Goal: Task Accomplishment & Management: Use online tool/utility

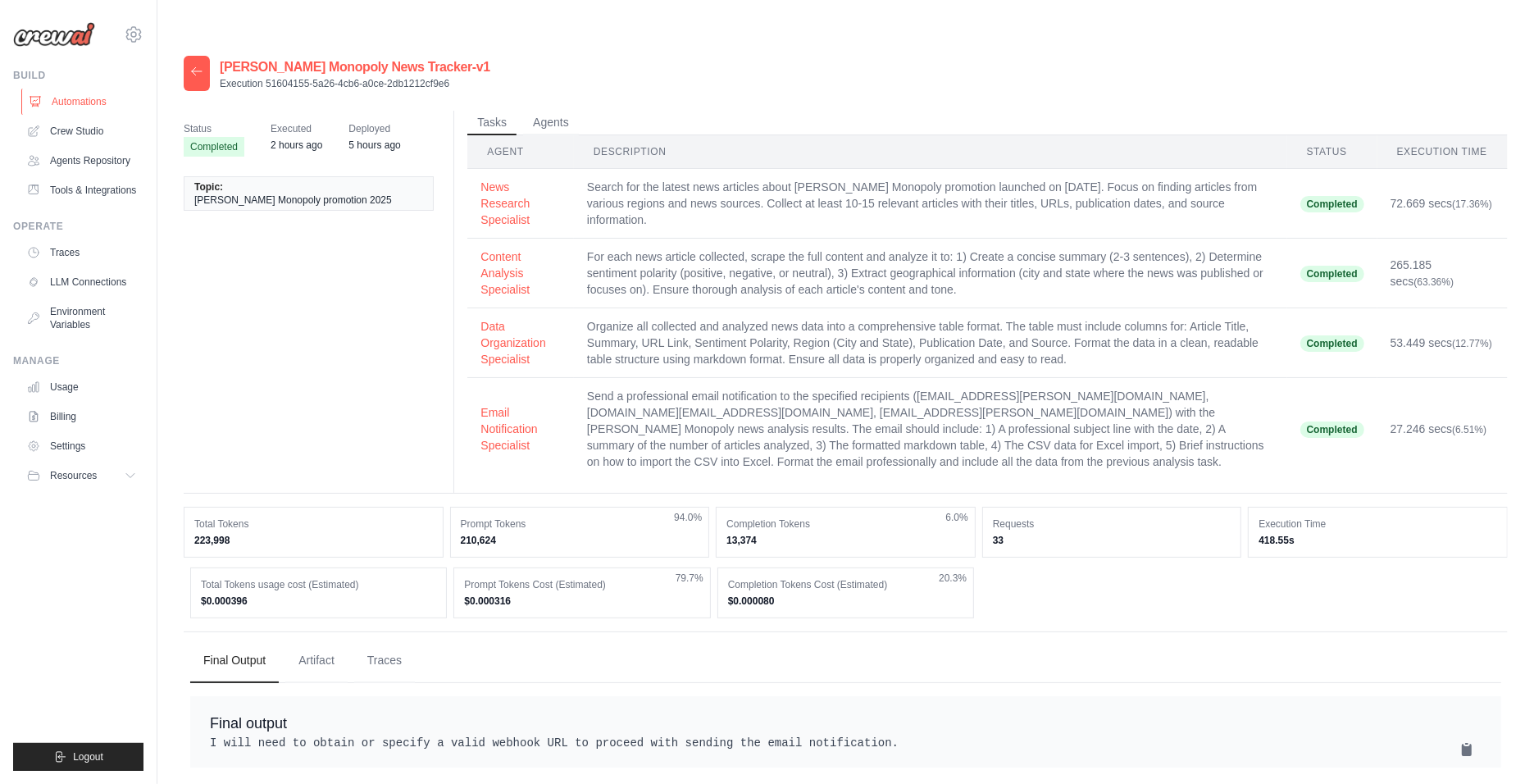
click at [90, 103] on link "Automations" at bounding box center [83, 102] width 124 height 26
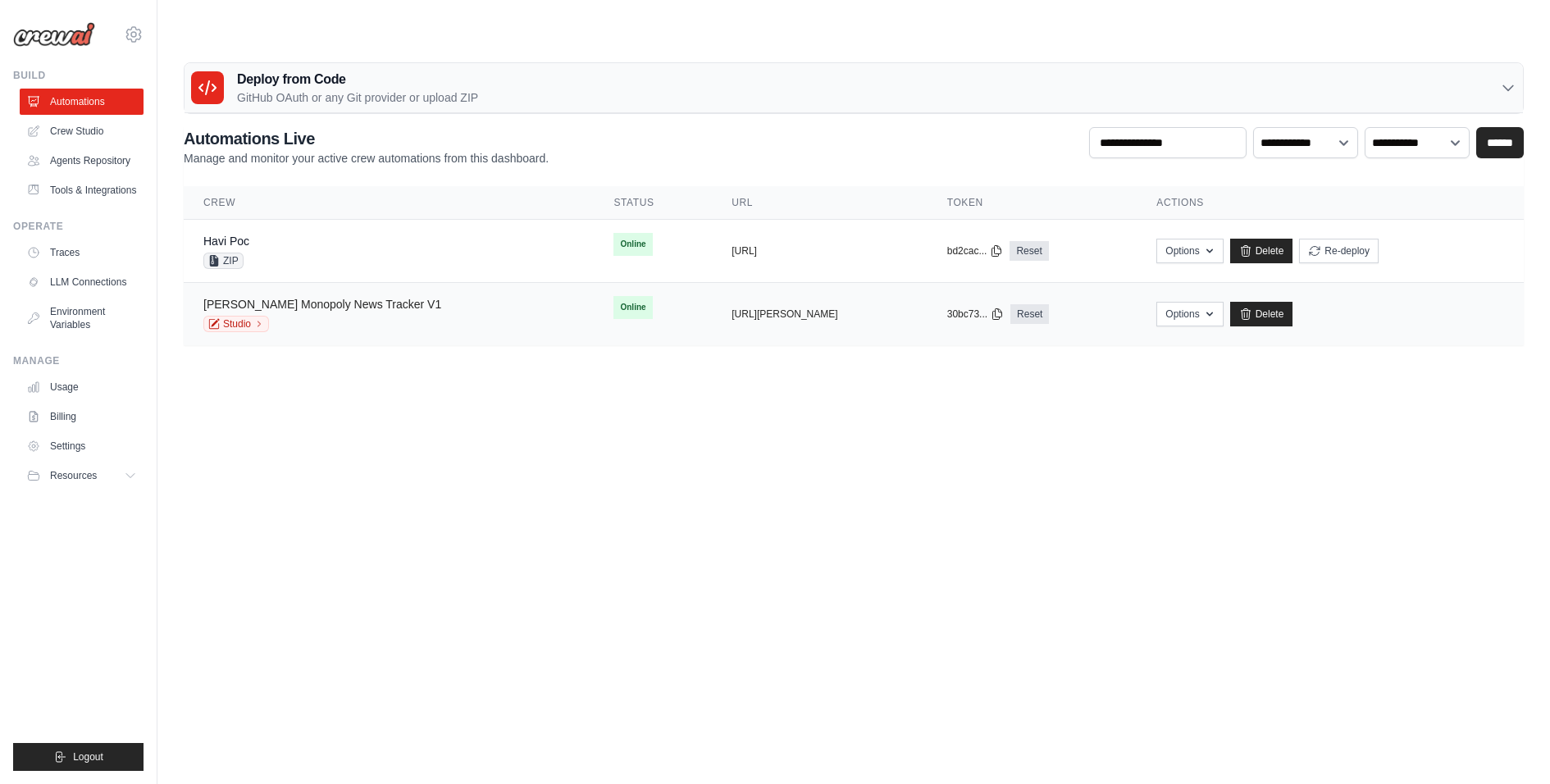
click at [359, 297] on link "Mc Donald's Monopoly News Tracker V1" at bounding box center [322, 304] width 238 height 13
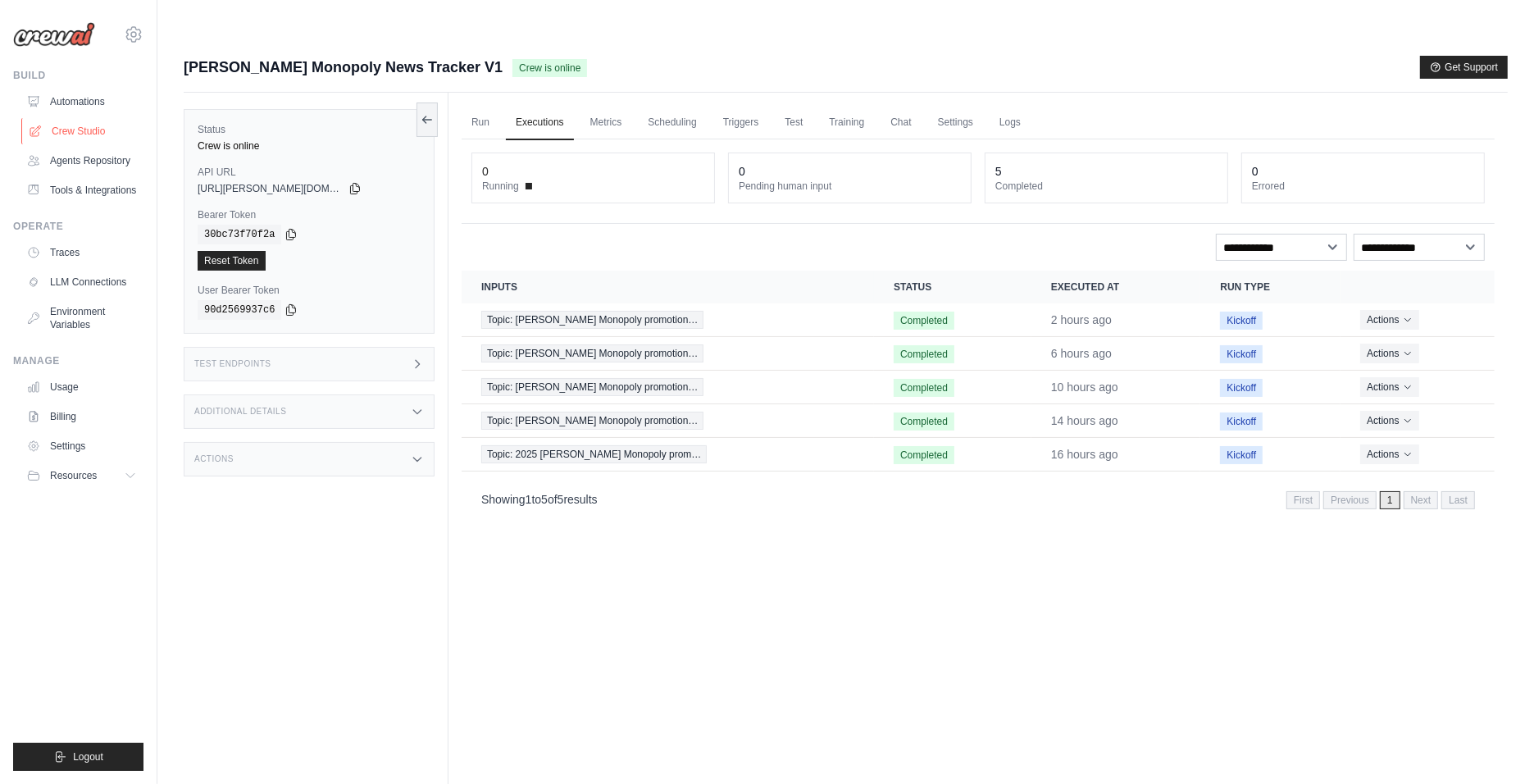
click at [81, 132] on link "Crew Studio" at bounding box center [83, 131] width 124 height 26
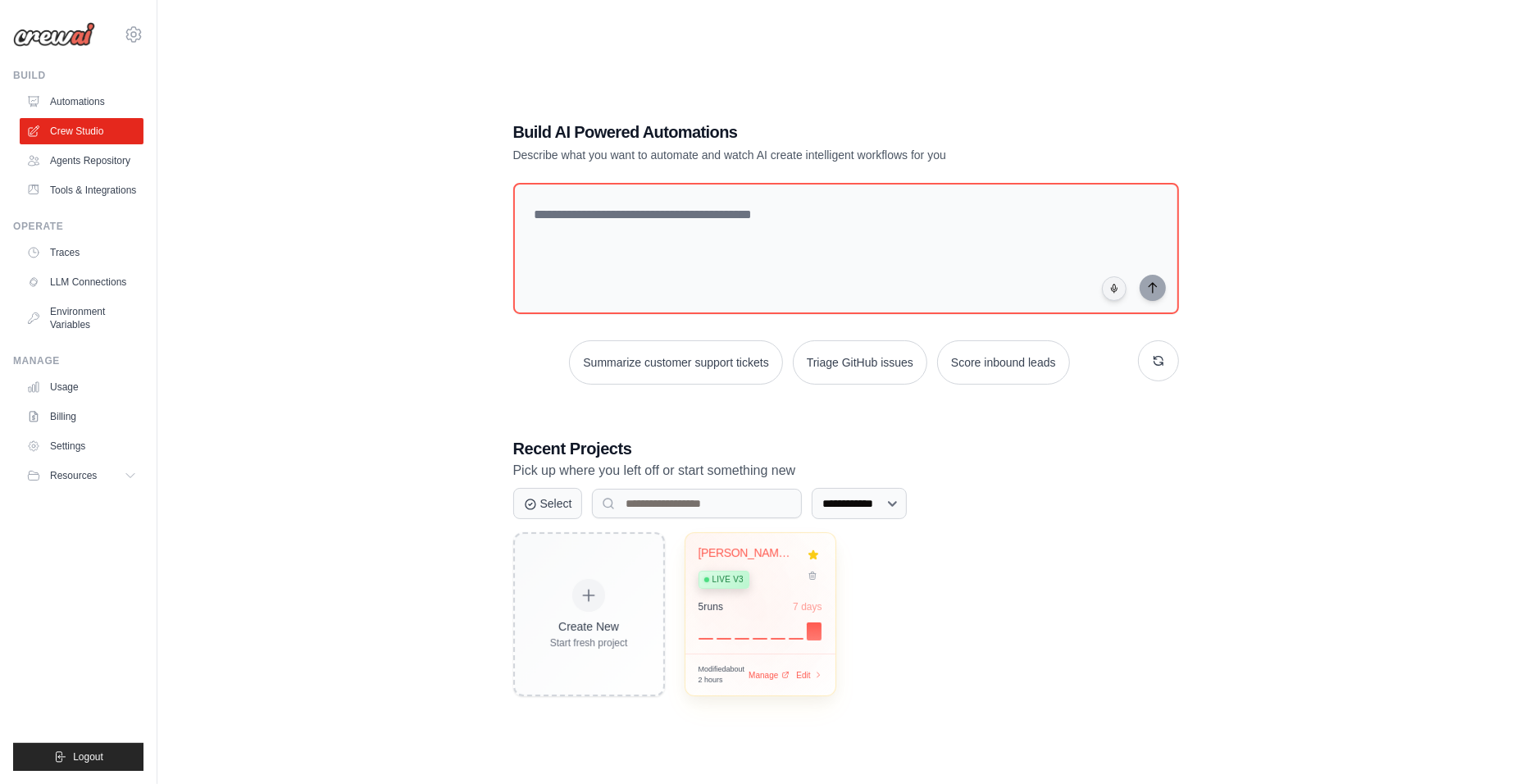
click at [733, 605] on div "5 run s 7 days" at bounding box center [760, 606] width 124 height 13
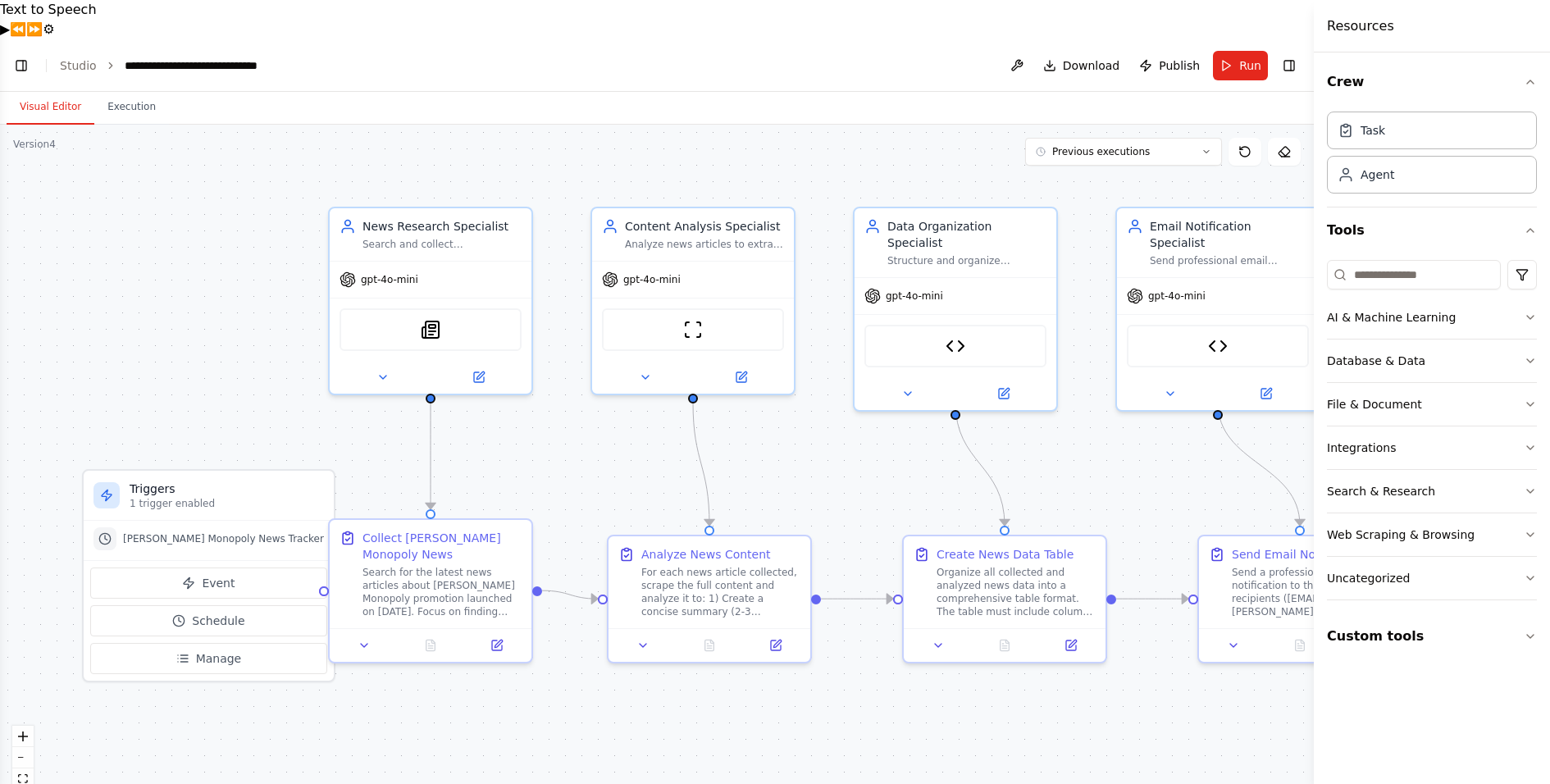
scroll to position [10801, 0]
click at [1238, 51] on button "Run" at bounding box center [1240, 66] width 55 height 30
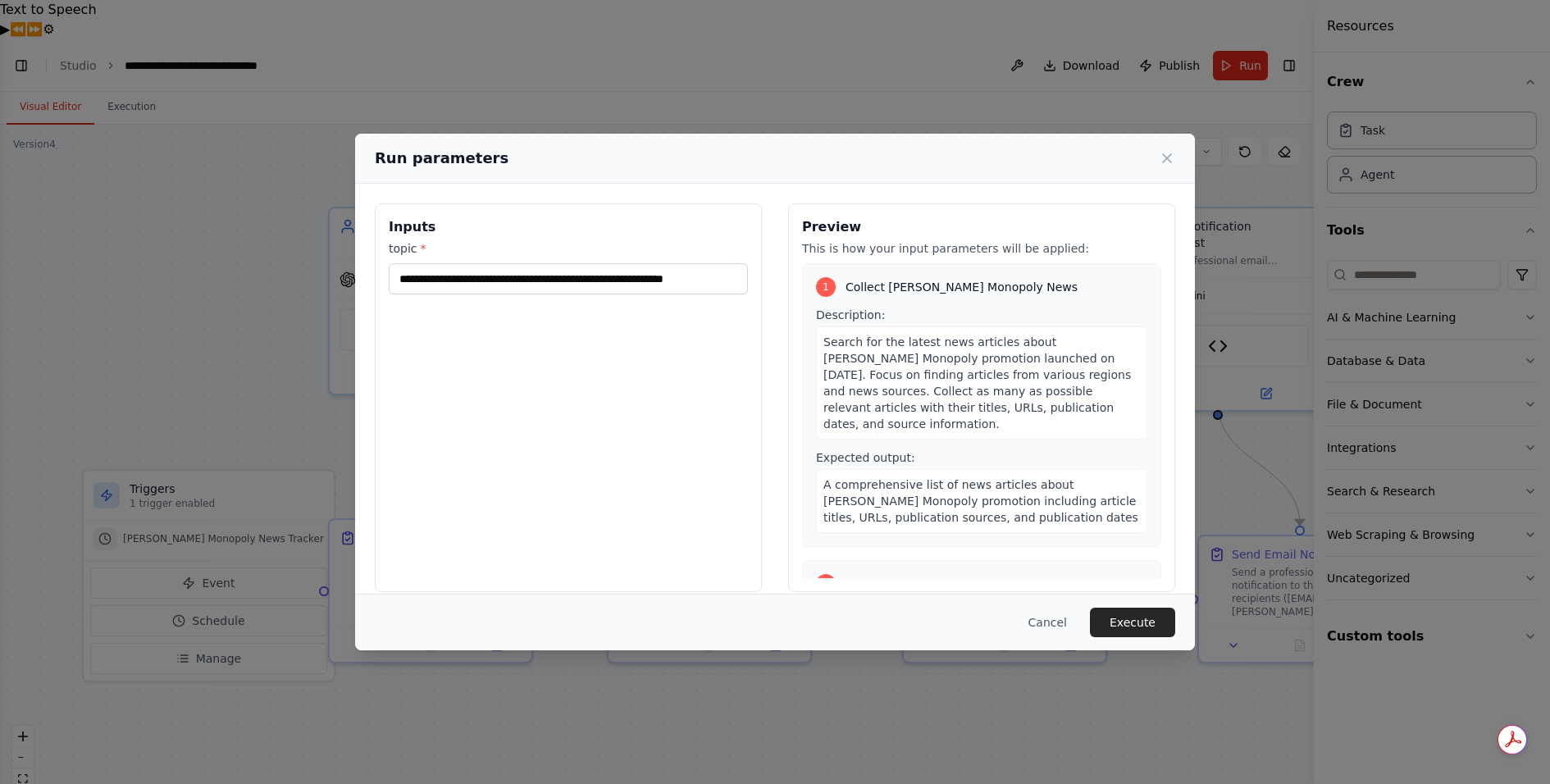
click at [1129, 613] on button "Execute" at bounding box center [1132, 622] width 85 height 30
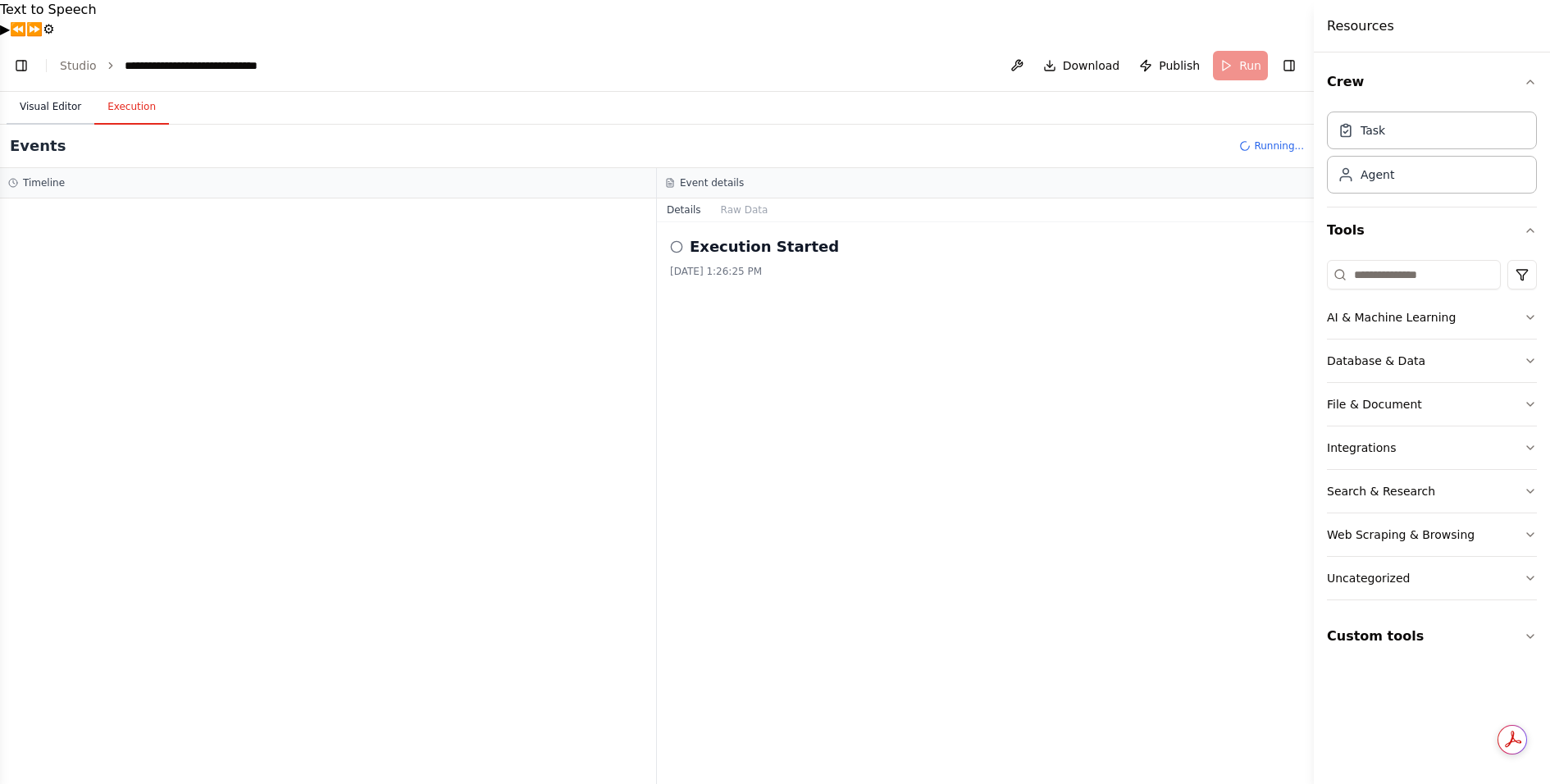
click at [50, 90] on button "Visual Editor" at bounding box center [50, 106] width 88 height 34
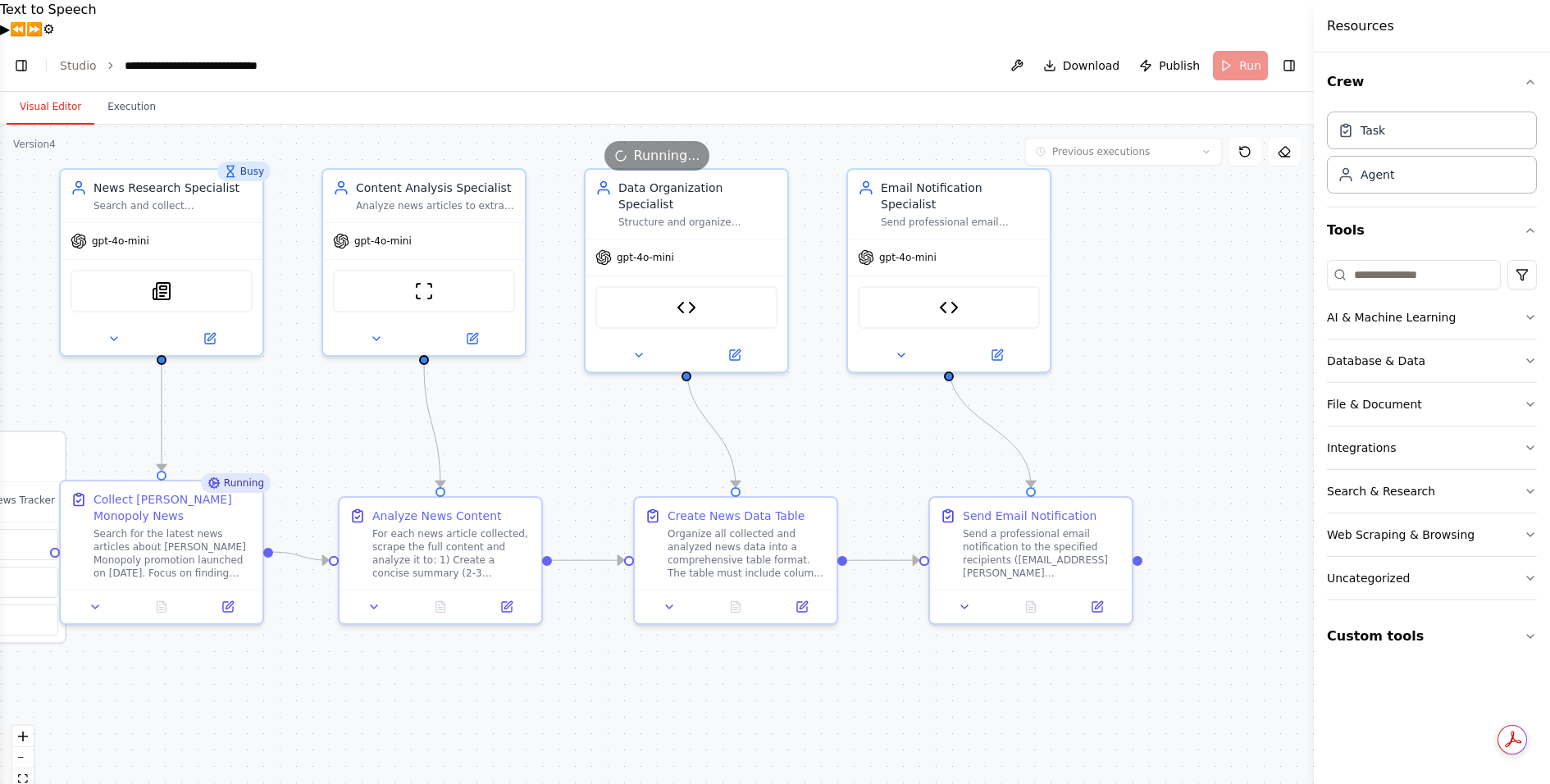
drag, startPoint x: 1219, startPoint y: 692, endPoint x: 965, endPoint y: 624, distance: 262.9
click at [950, 654] on div ".deletable-edge-delete-btn { width: 20px; height: 20px; border: 0px solid #ffff…" at bounding box center [656, 474] width 1314 height 698
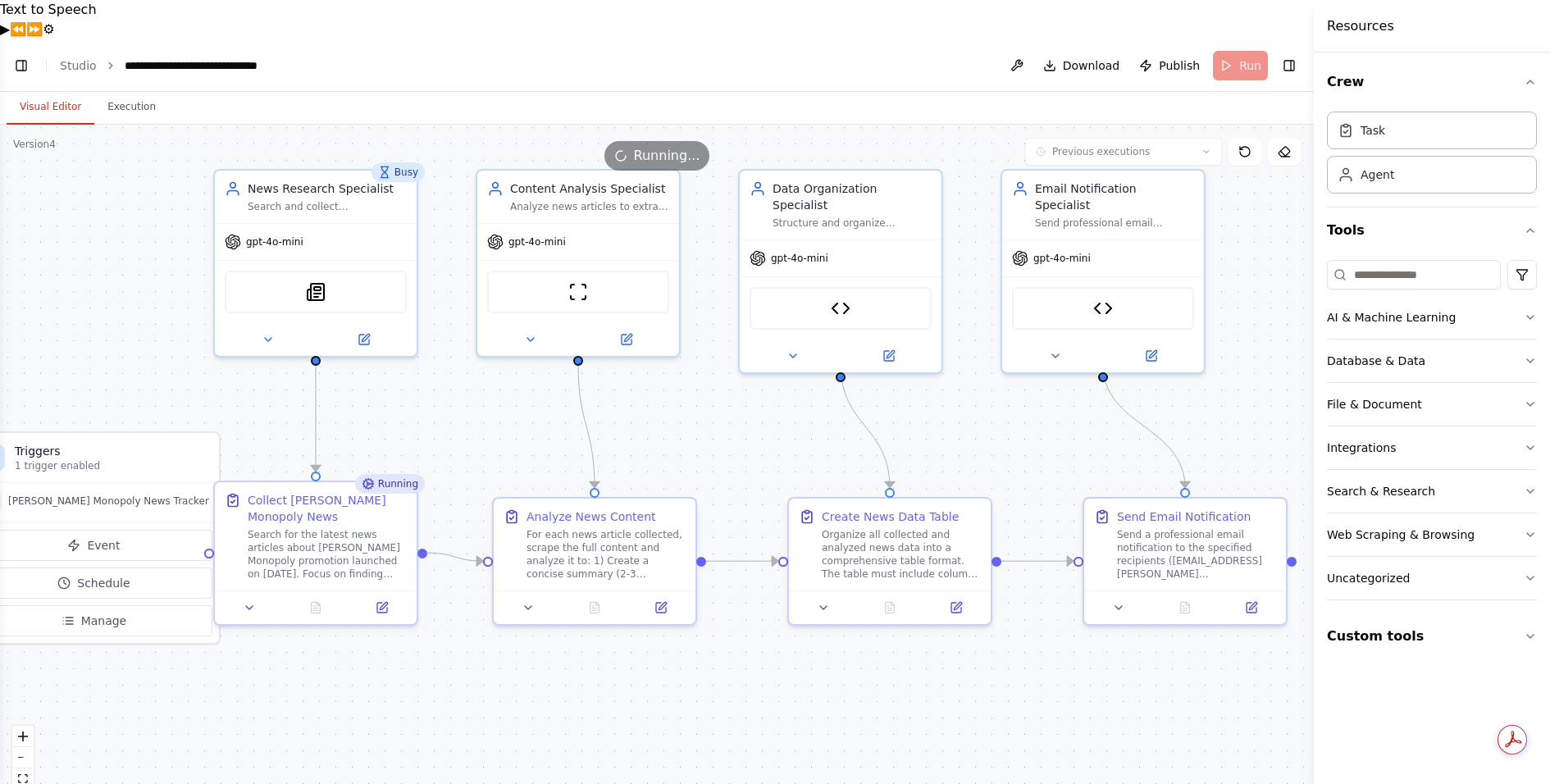
drag, startPoint x: 496, startPoint y: 647, endPoint x: 650, endPoint y: 648, distance: 154.0
click at [650, 648] on div ".deletable-edge-delete-btn { width: 20px; height: 20px; border: 0px solid #ffff…" at bounding box center [656, 474] width 1314 height 698
click at [1251, 599] on icon at bounding box center [1251, 604] width 10 height 10
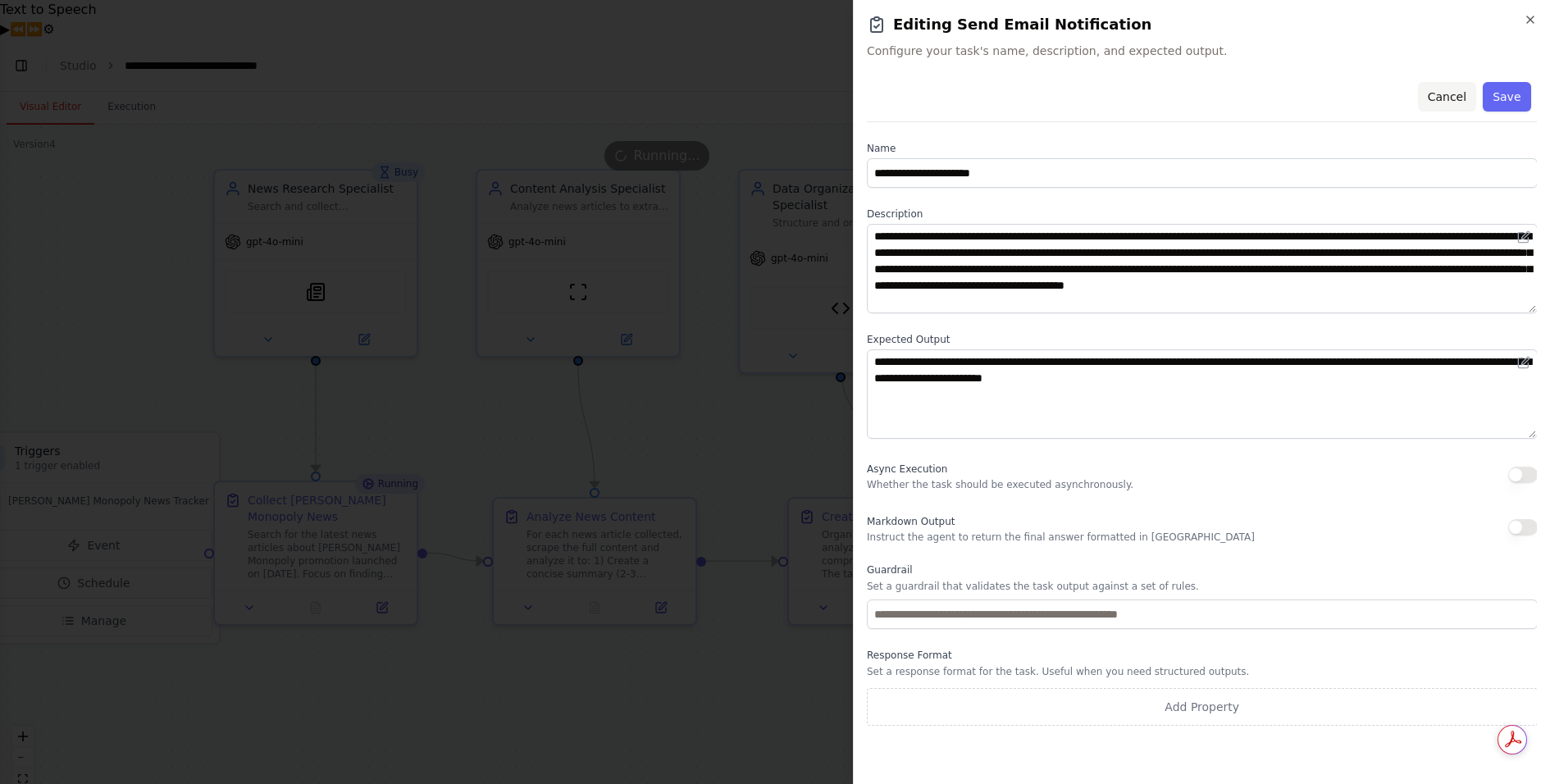
click at [1459, 96] on button "Cancel" at bounding box center [1445, 97] width 58 height 30
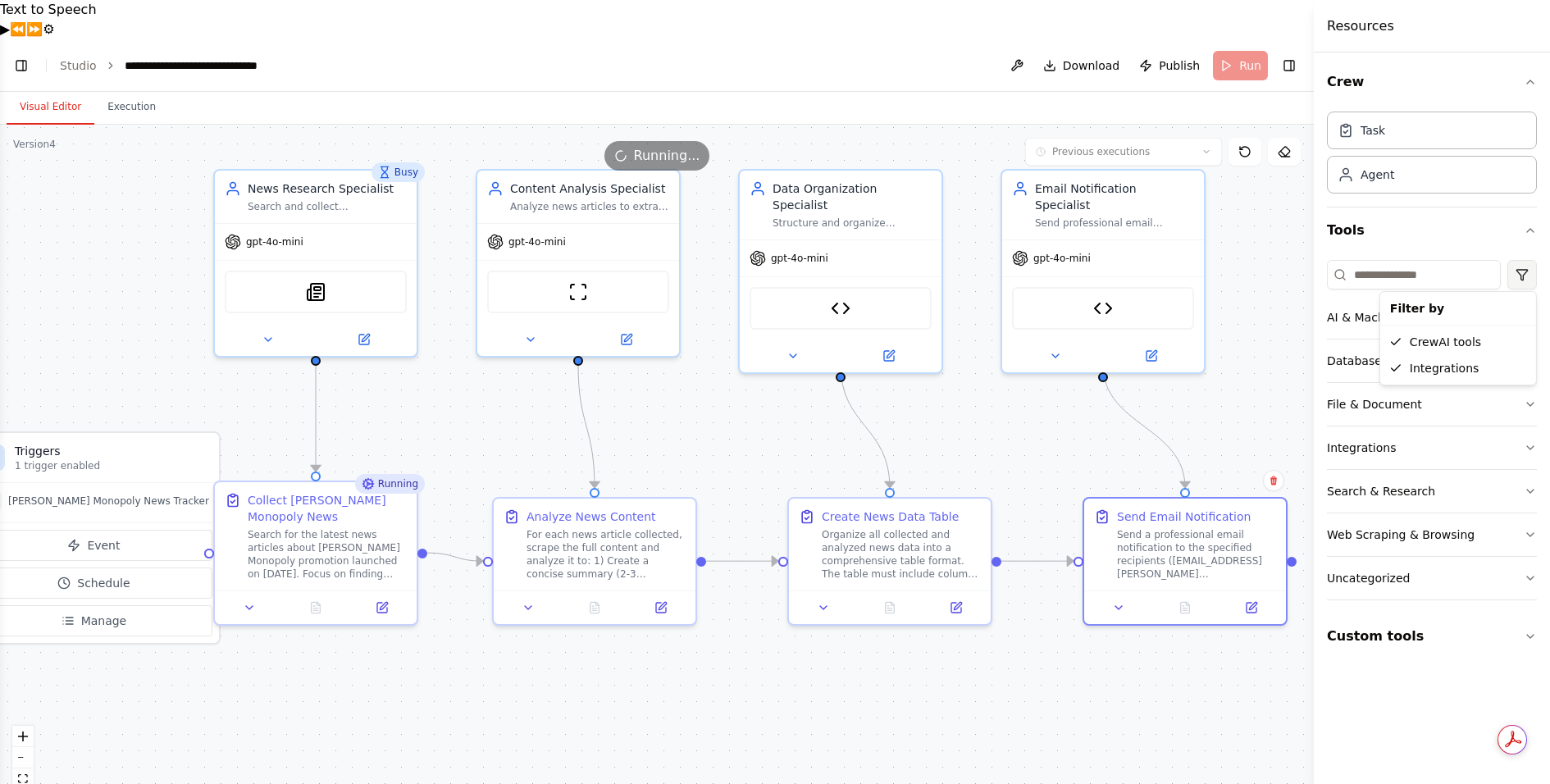
click at [1522, 268] on html "**********" at bounding box center [775, 411] width 1550 height 823
click at [80, 30] on html "**********" at bounding box center [775, 411] width 1550 height 823
click at [75, 59] on link "Studio" at bounding box center [79, 66] width 37 height 13
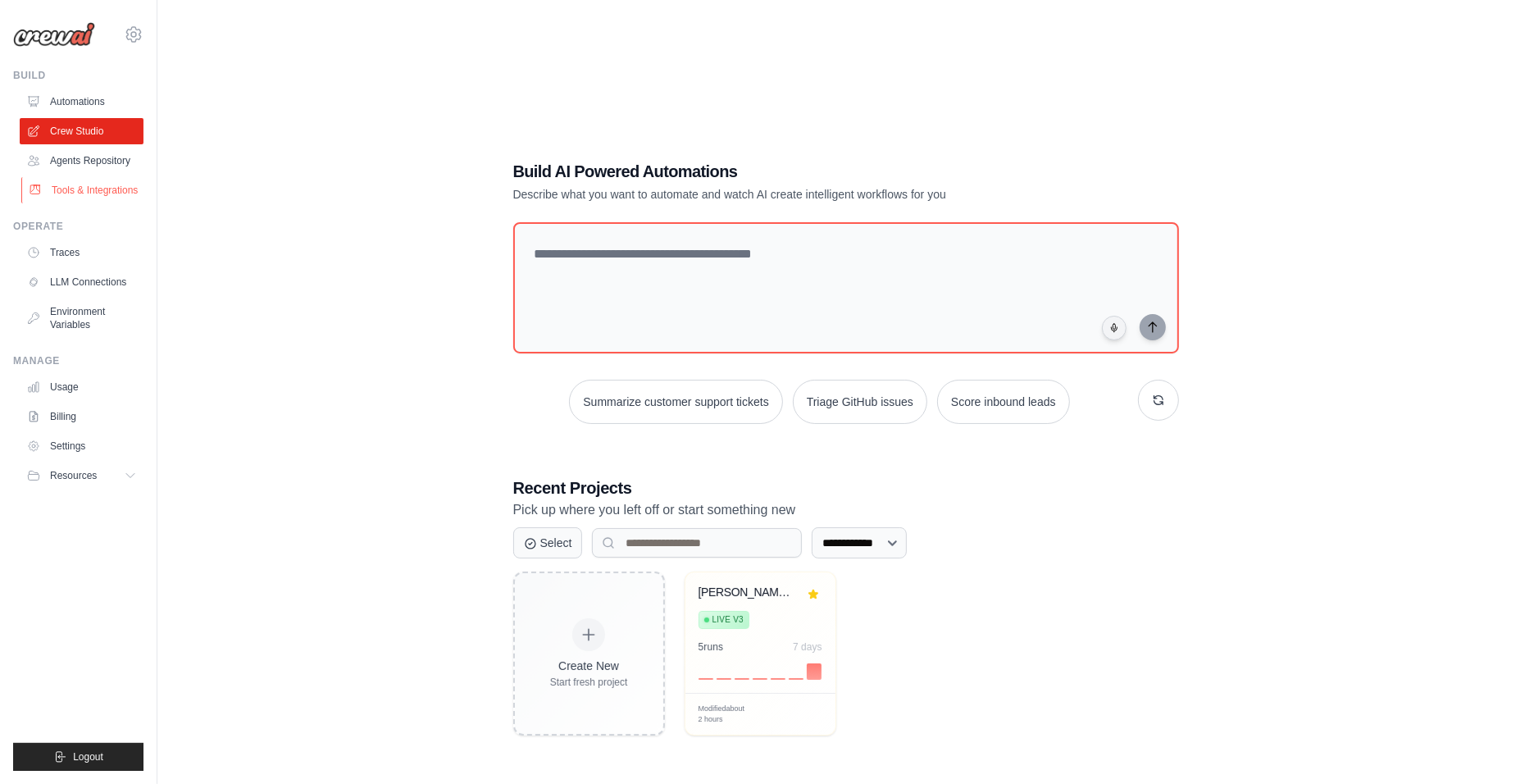
click at [82, 191] on link "Tools & Integrations" at bounding box center [83, 190] width 124 height 26
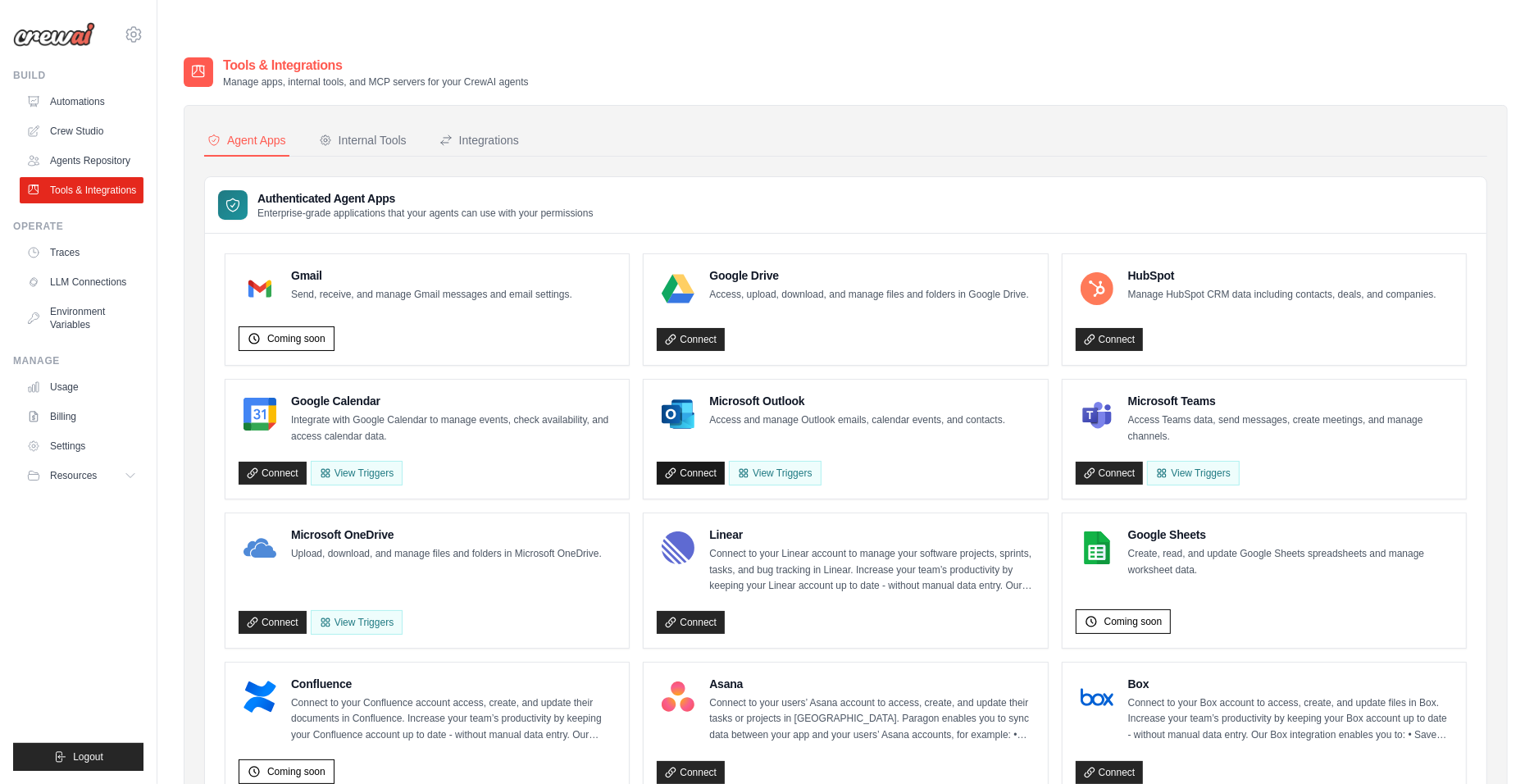
click at [694, 462] on link "Connect" at bounding box center [690, 473] width 68 height 23
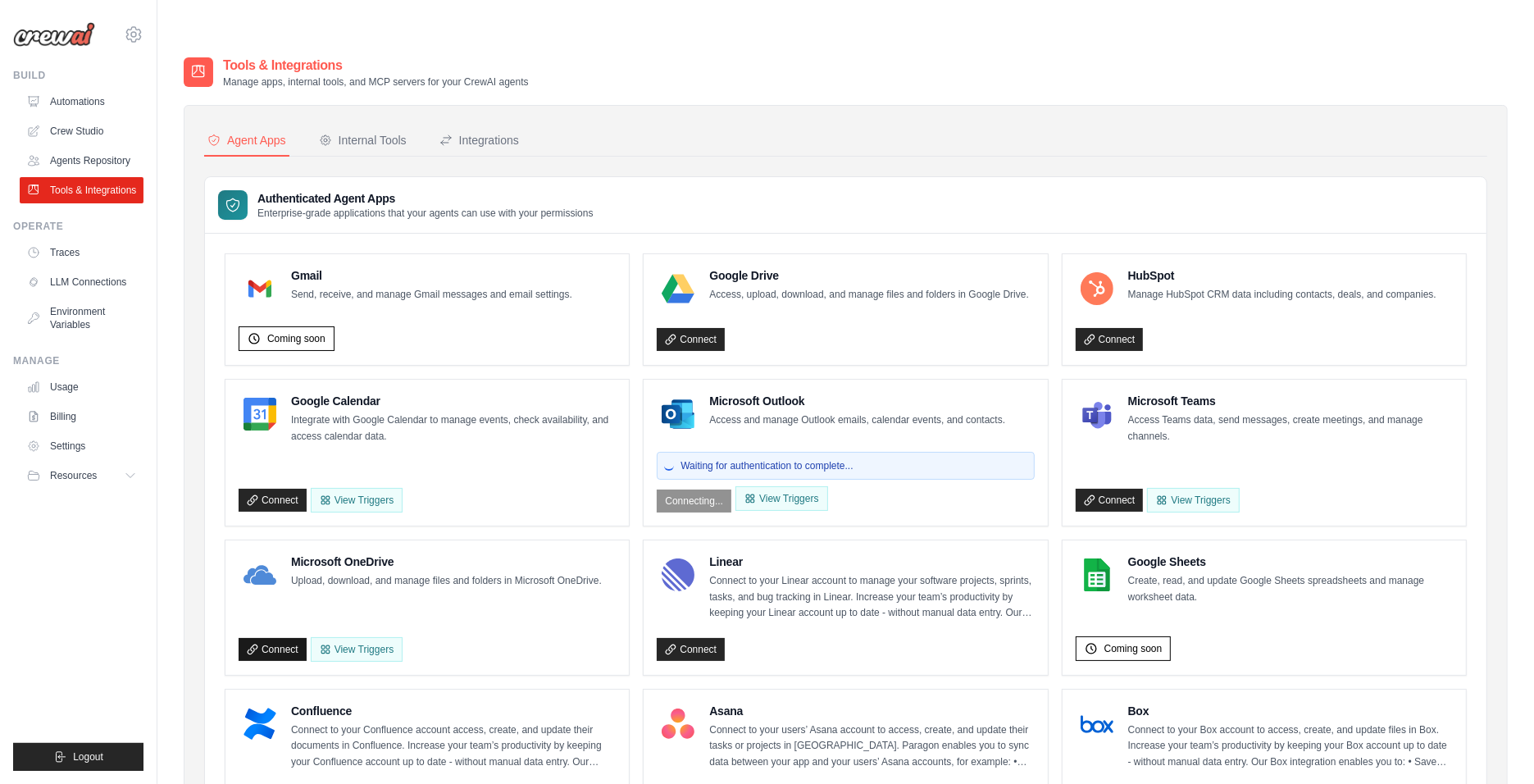
click at [281, 638] on link "Connect" at bounding box center [272, 649] width 68 height 23
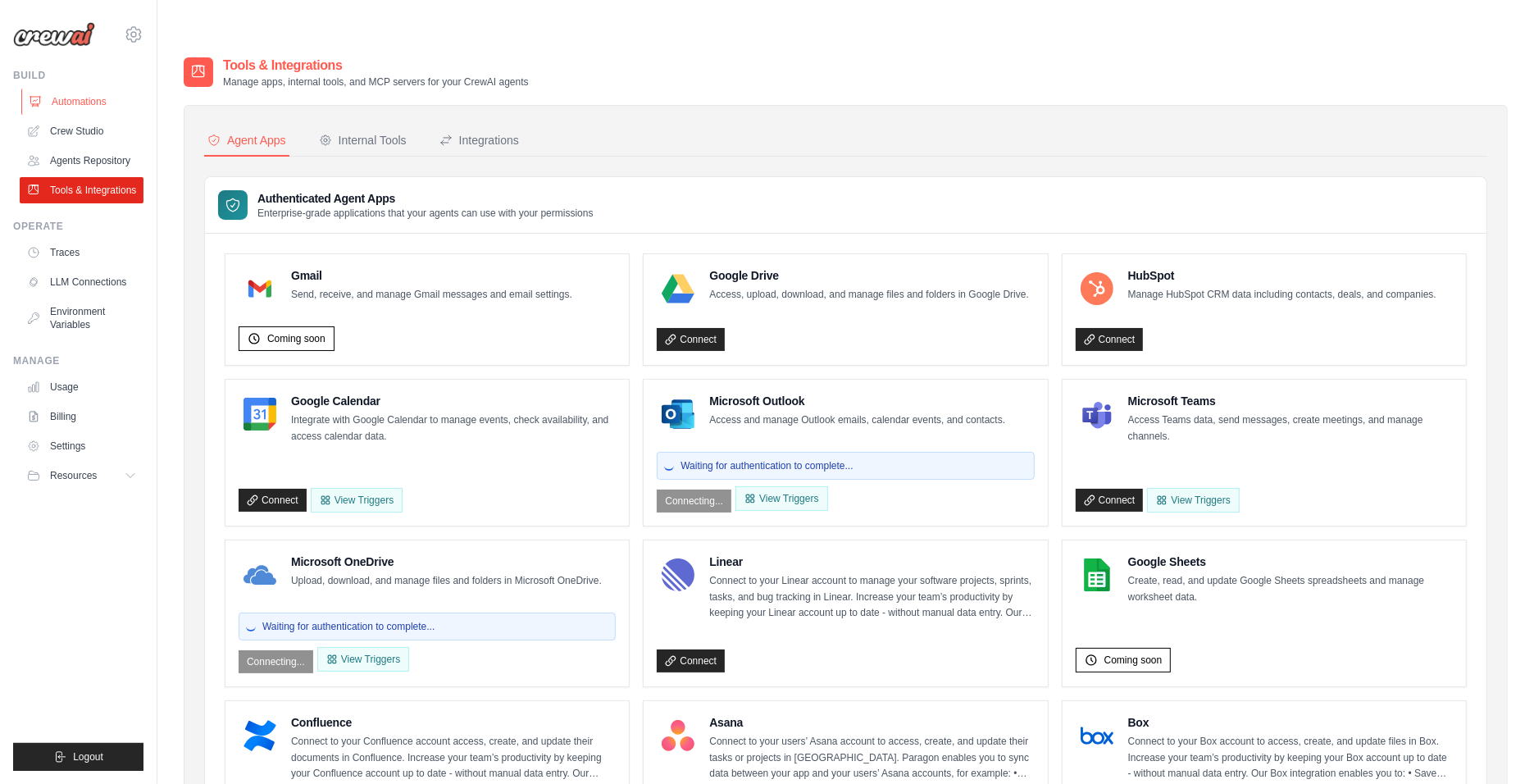
click at [71, 94] on link "Automations" at bounding box center [83, 102] width 124 height 26
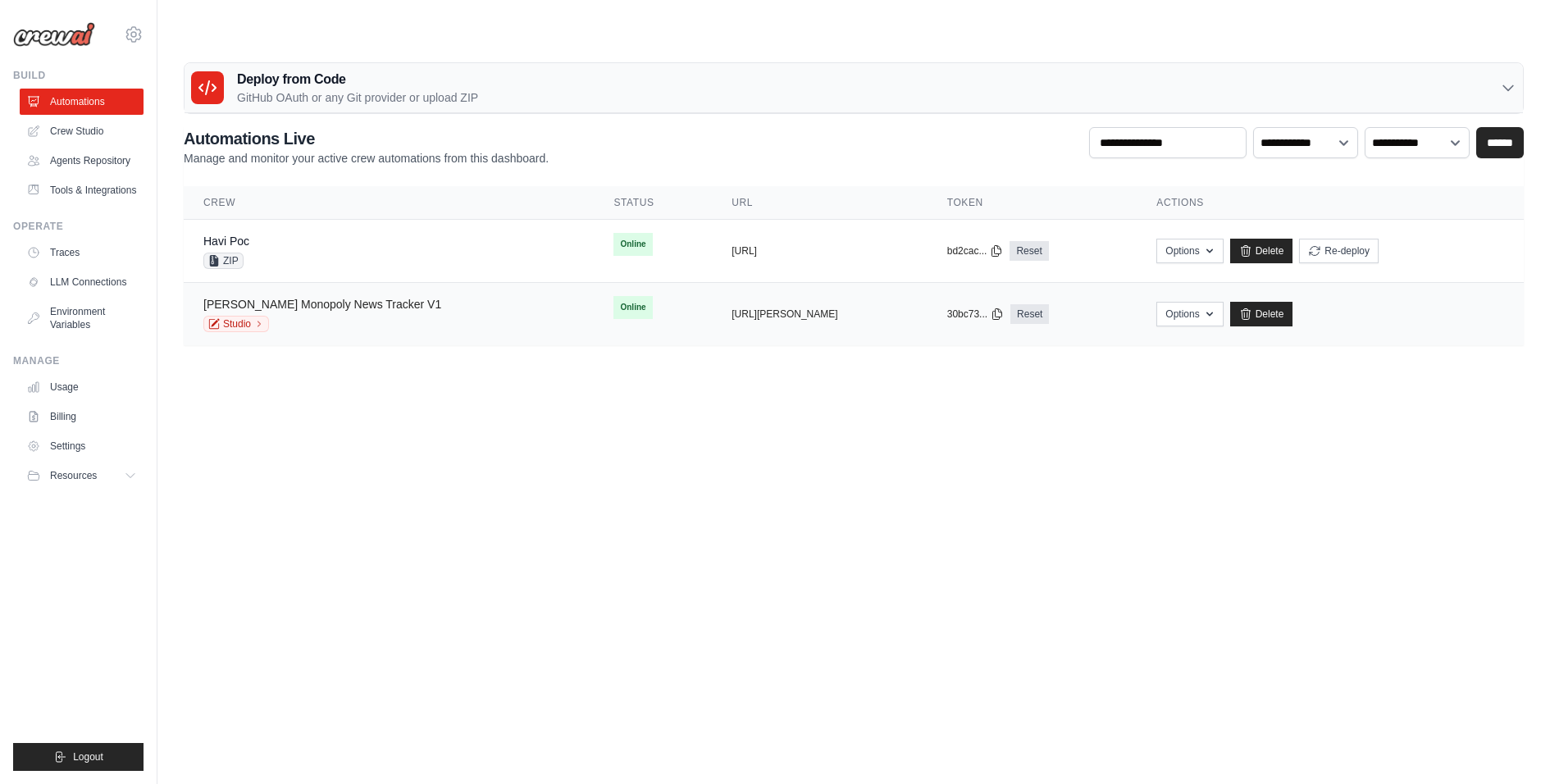
click at [301, 297] on link "Mc Donald's Monopoly News Tracker V1" at bounding box center [322, 304] width 238 height 13
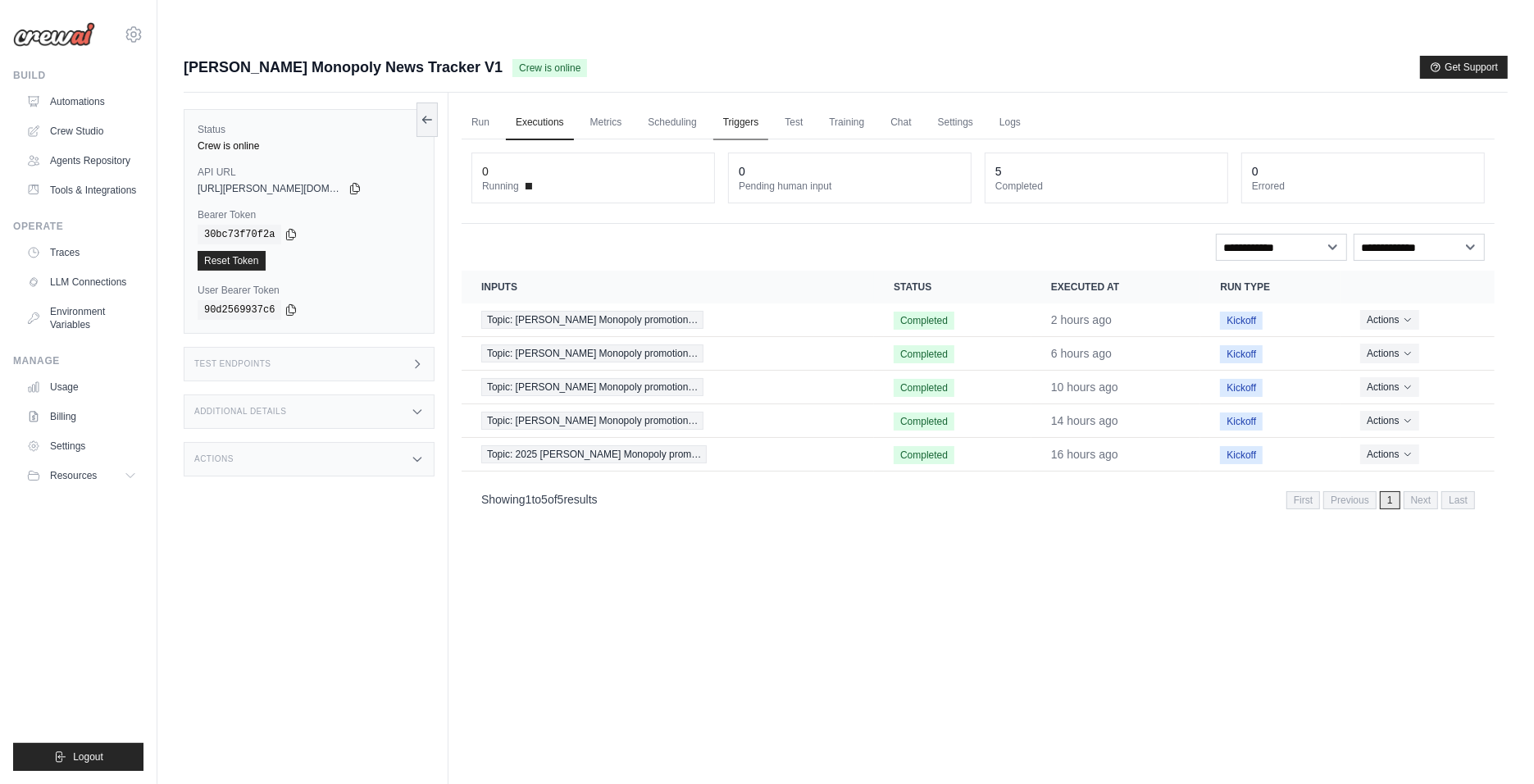
click at [751, 106] on link "Triggers" at bounding box center [741, 122] width 56 height 34
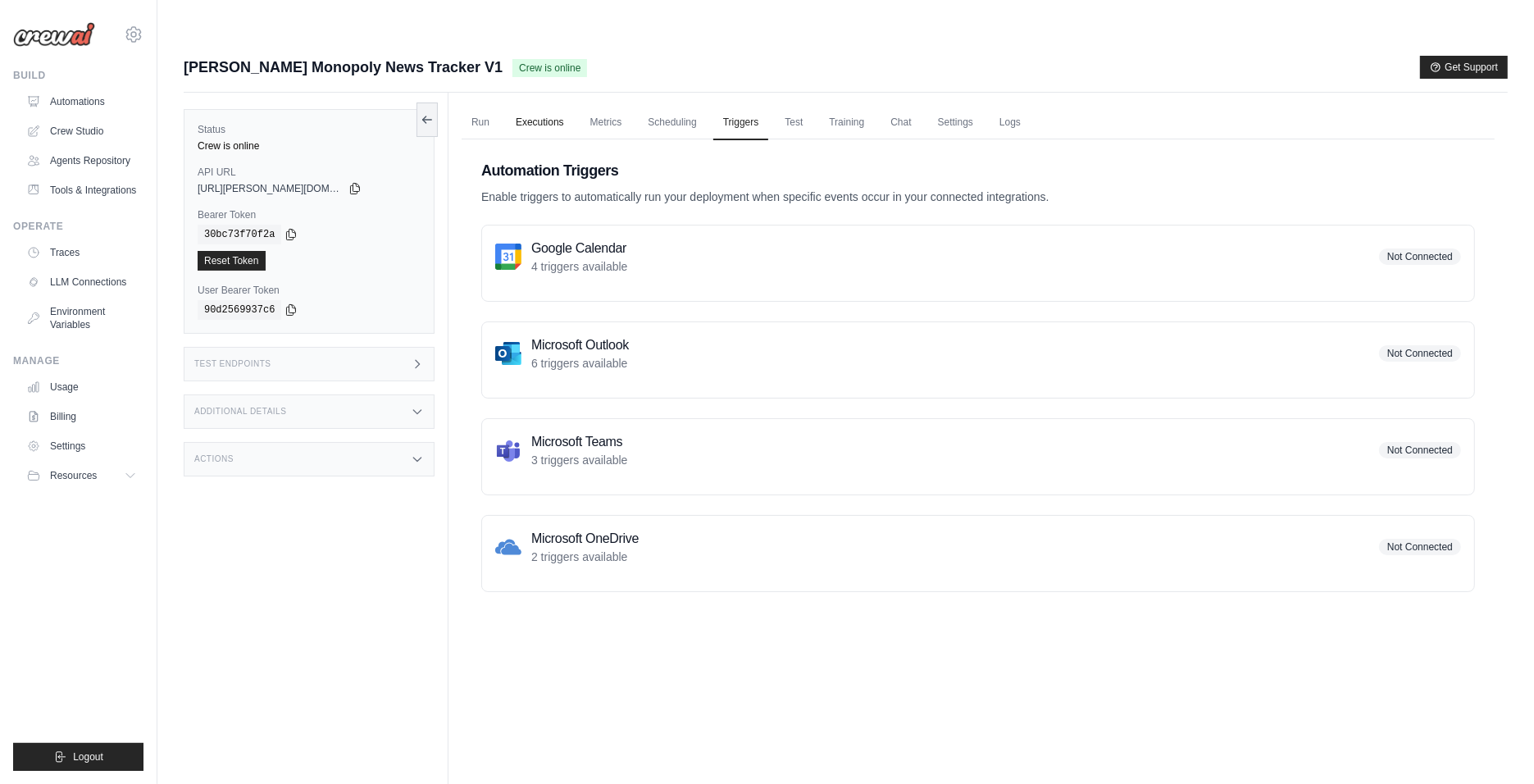
click at [537, 106] on link "Executions" at bounding box center [539, 122] width 68 height 34
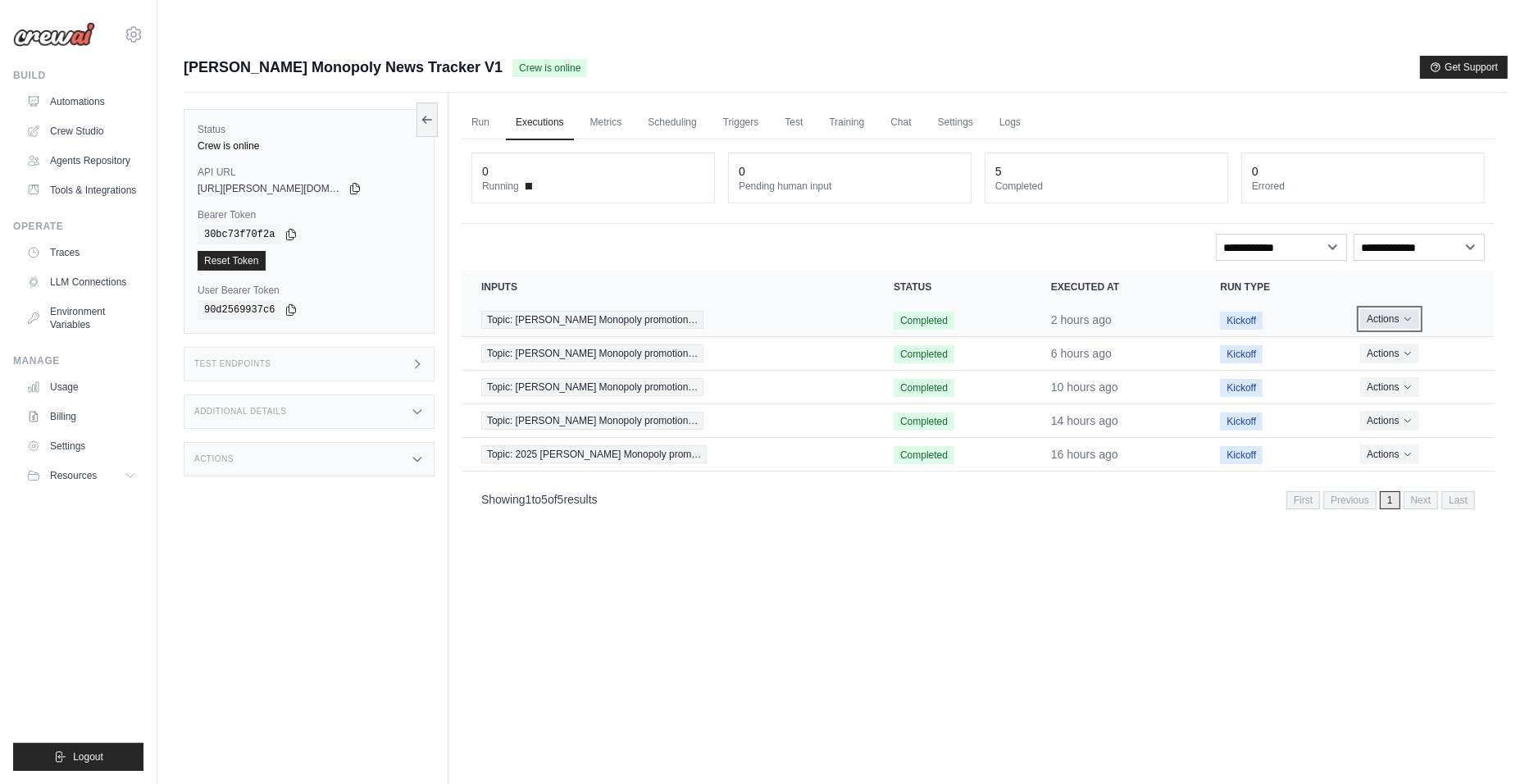
click at [1393, 309] on button "Actions" at bounding box center [1389, 318] width 58 height 19
click at [1434, 336] on link "View Details" at bounding box center [1422, 349] width 105 height 26
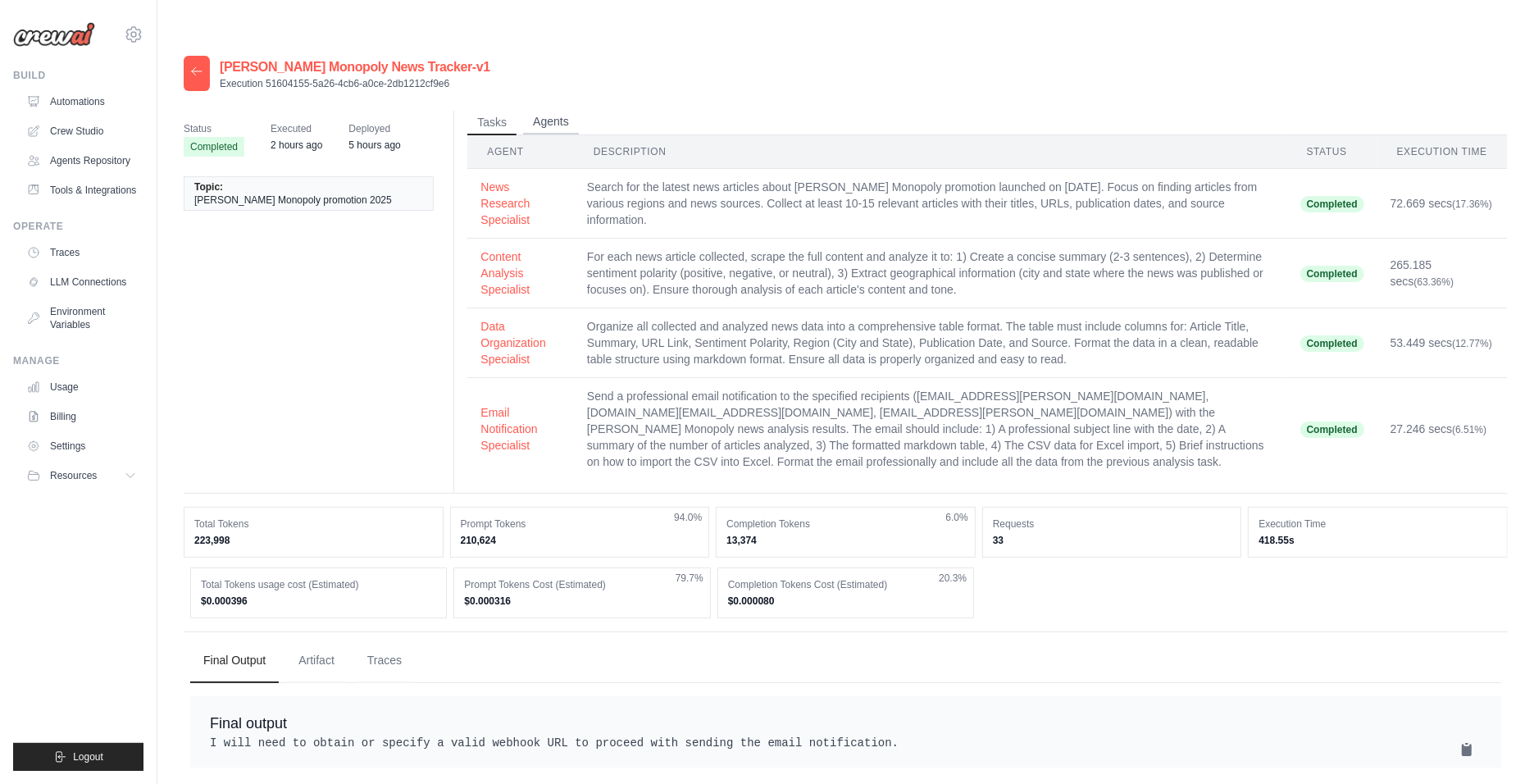
click at [568, 110] on button "Agents" at bounding box center [551, 122] width 56 height 25
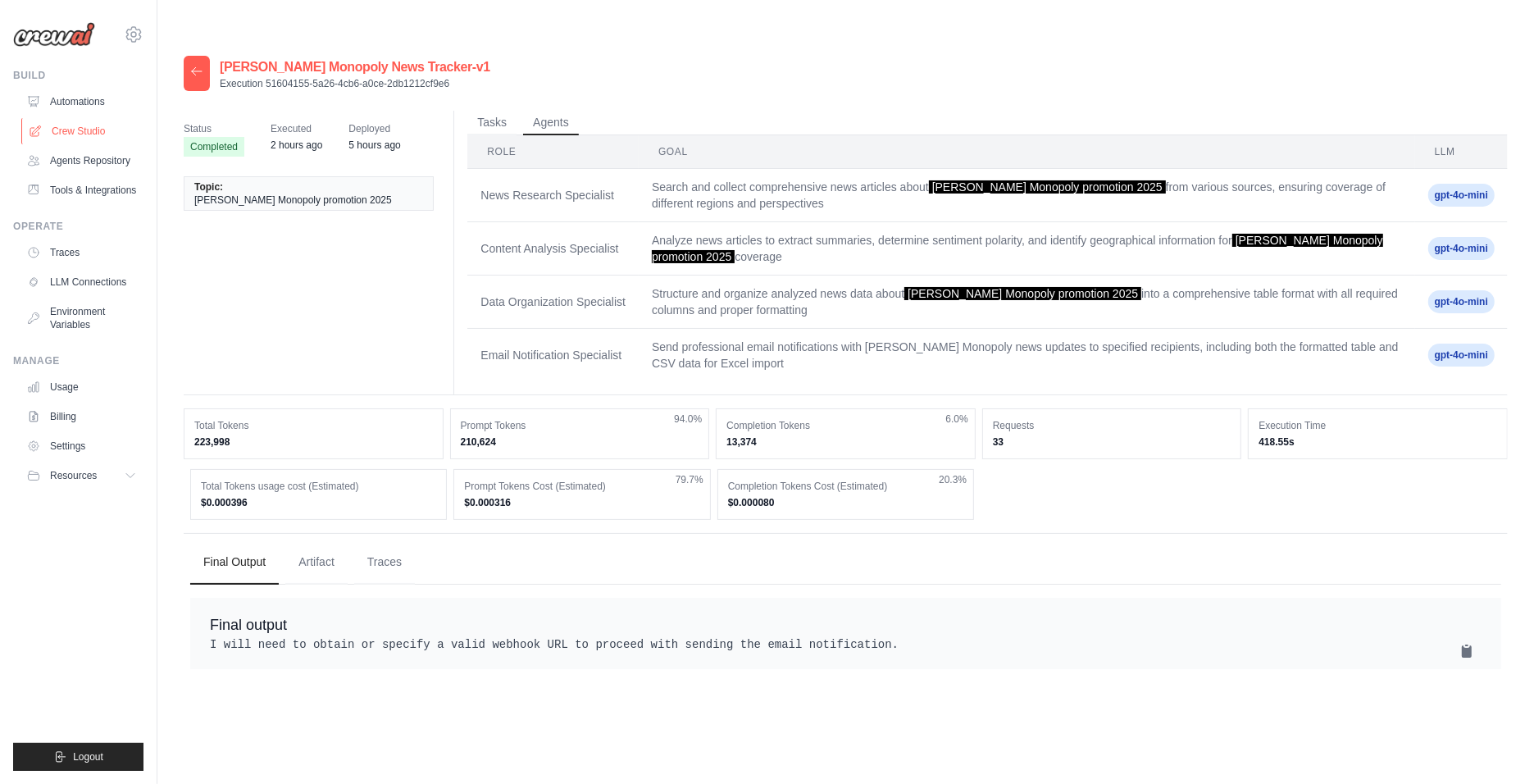
click at [90, 134] on link "Crew Studio" at bounding box center [83, 131] width 124 height 26
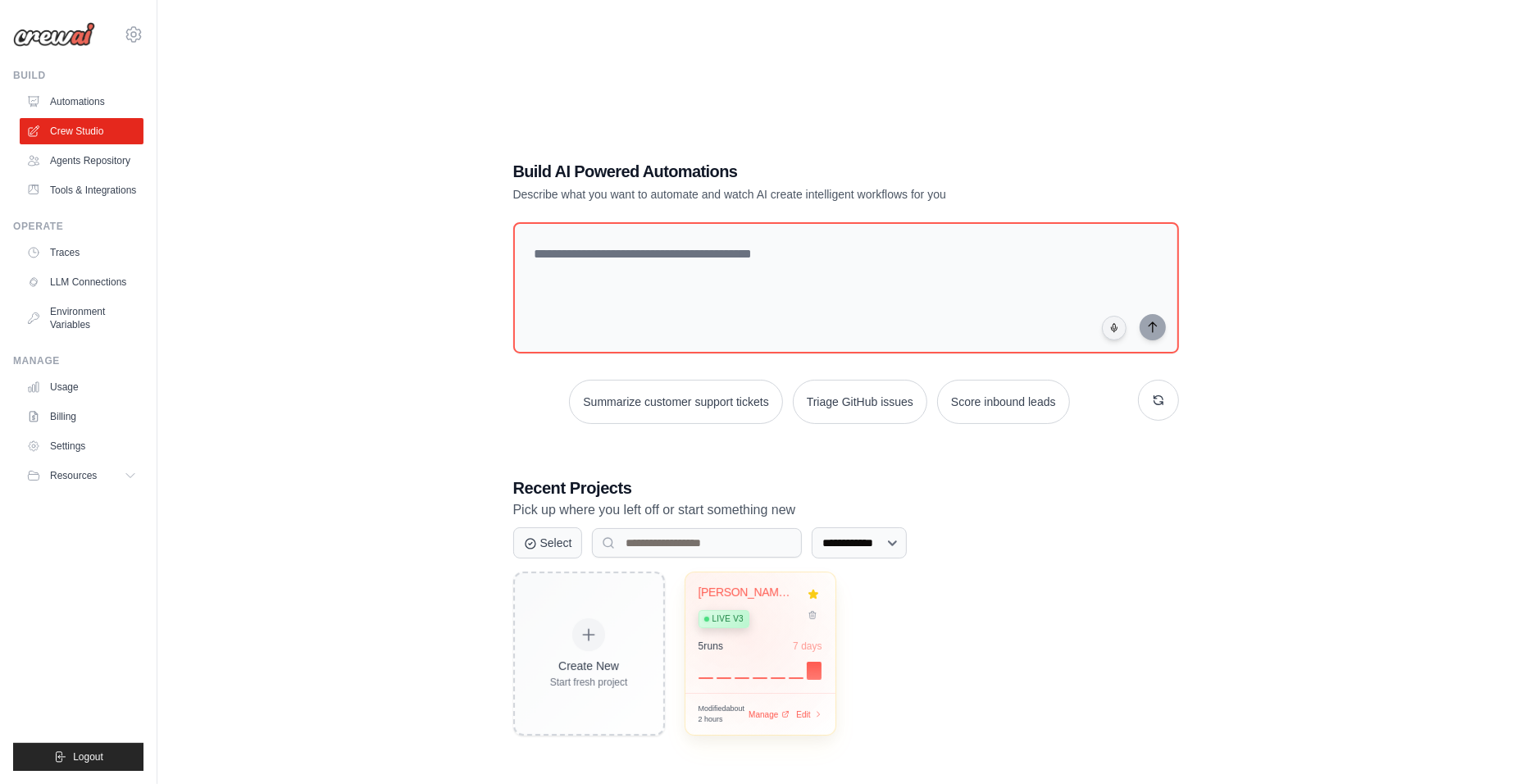
click at [750, 597] on div "[PERSON_NAME] Monopoly News Tracker Live v3 5 run s 7 days" at bounding box center [760, 632] width 150 height 120
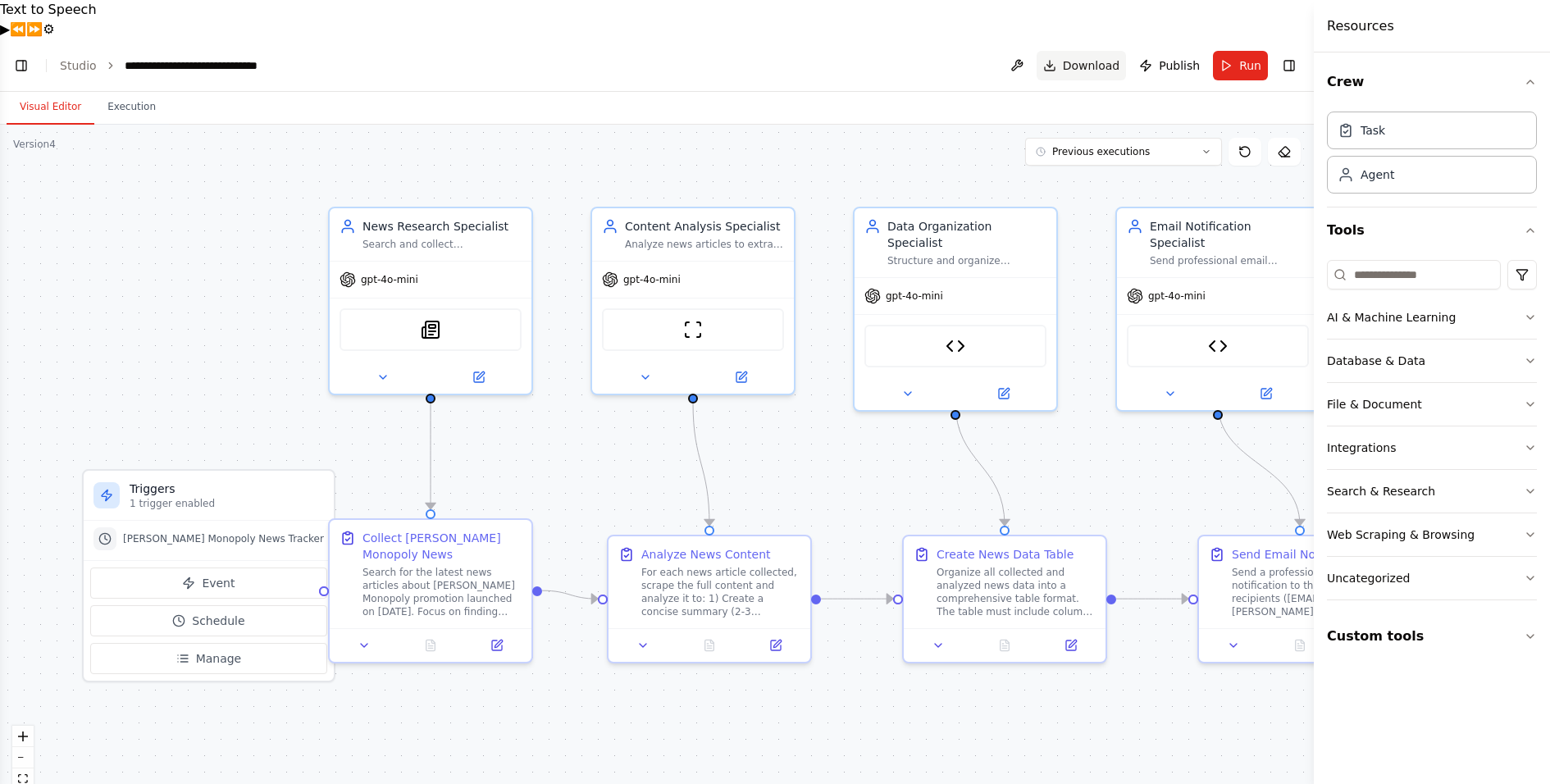
scroll to position [10801, 0]
drag, startPoint x: 1169, startPoint y: 678, endPoint x: 1122, endPoint y: 678, distance: 47.0
click at [1122, 678] on div ".deletable-edge-delete-btn { width: 20px; height: 20px; border: 0px solid #ffff…" at bounding box center [656, 474] width 1314 height 698
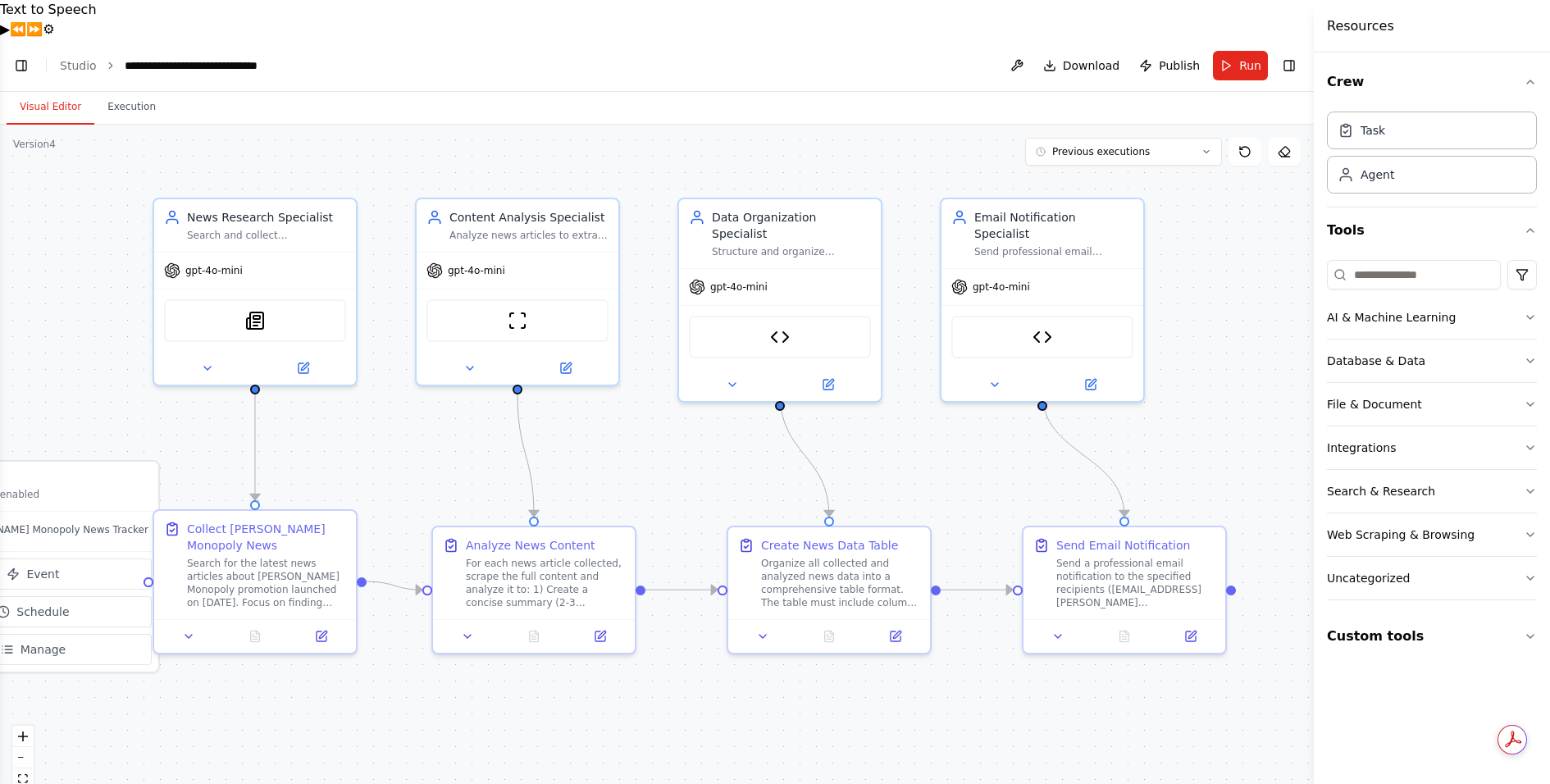
drag, startPoint x: 1124, startPoint y: 679, endPoint x: 949, endPoint y: 670, distance: 175.2
click at [949, 670] on div ".deletable-edge-delete-btn { width: 20px; height: 20px; border: 0px solid #ffff…" at bounding box center [656, 474] width 1314 height 698
click at [257, 307] on img at bounding box center [255, 317] width 19 height 19
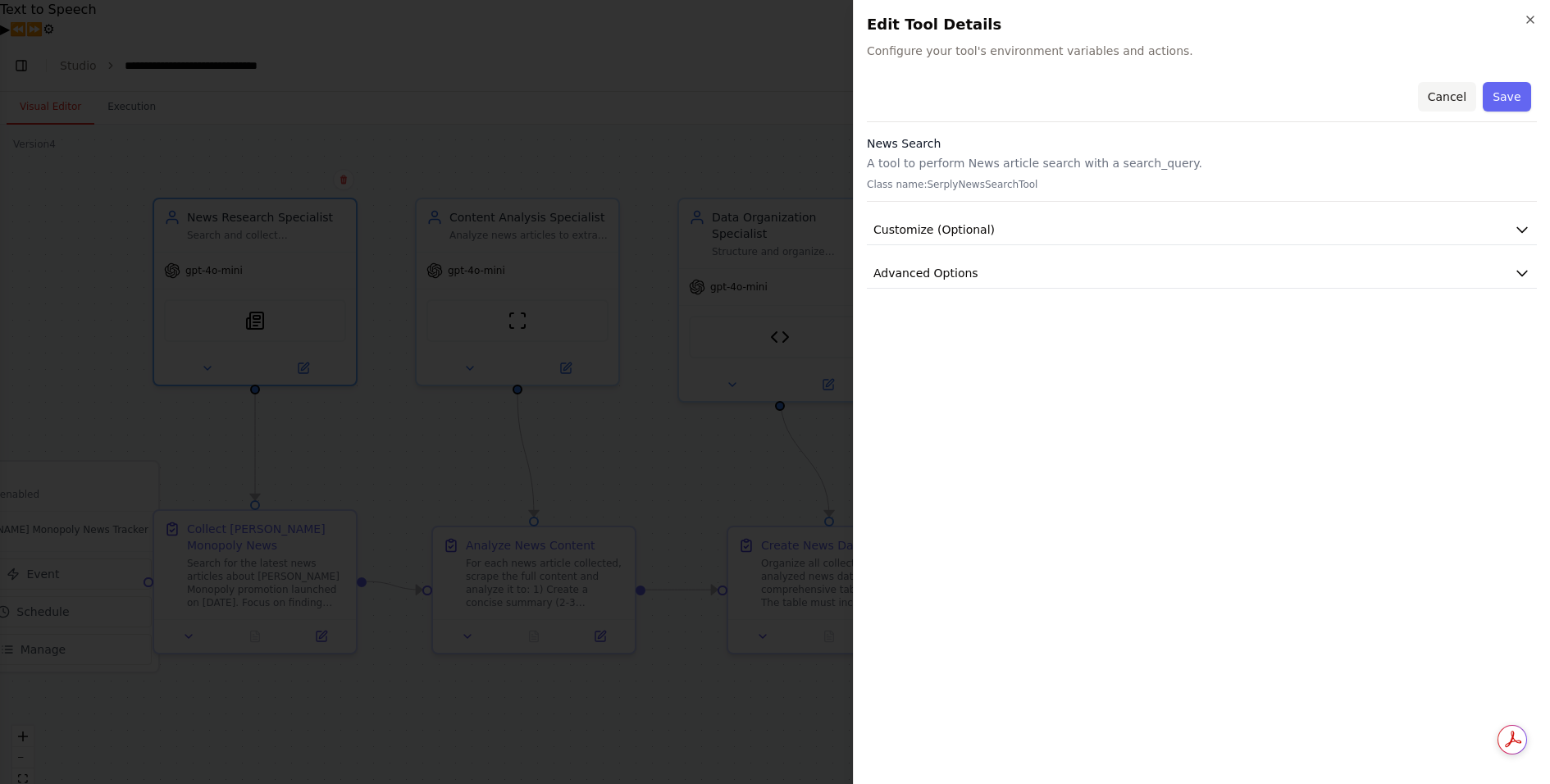
click at [1454, 93] on button "Cancel" at bounding box center [1445, 97] width 58 height 30
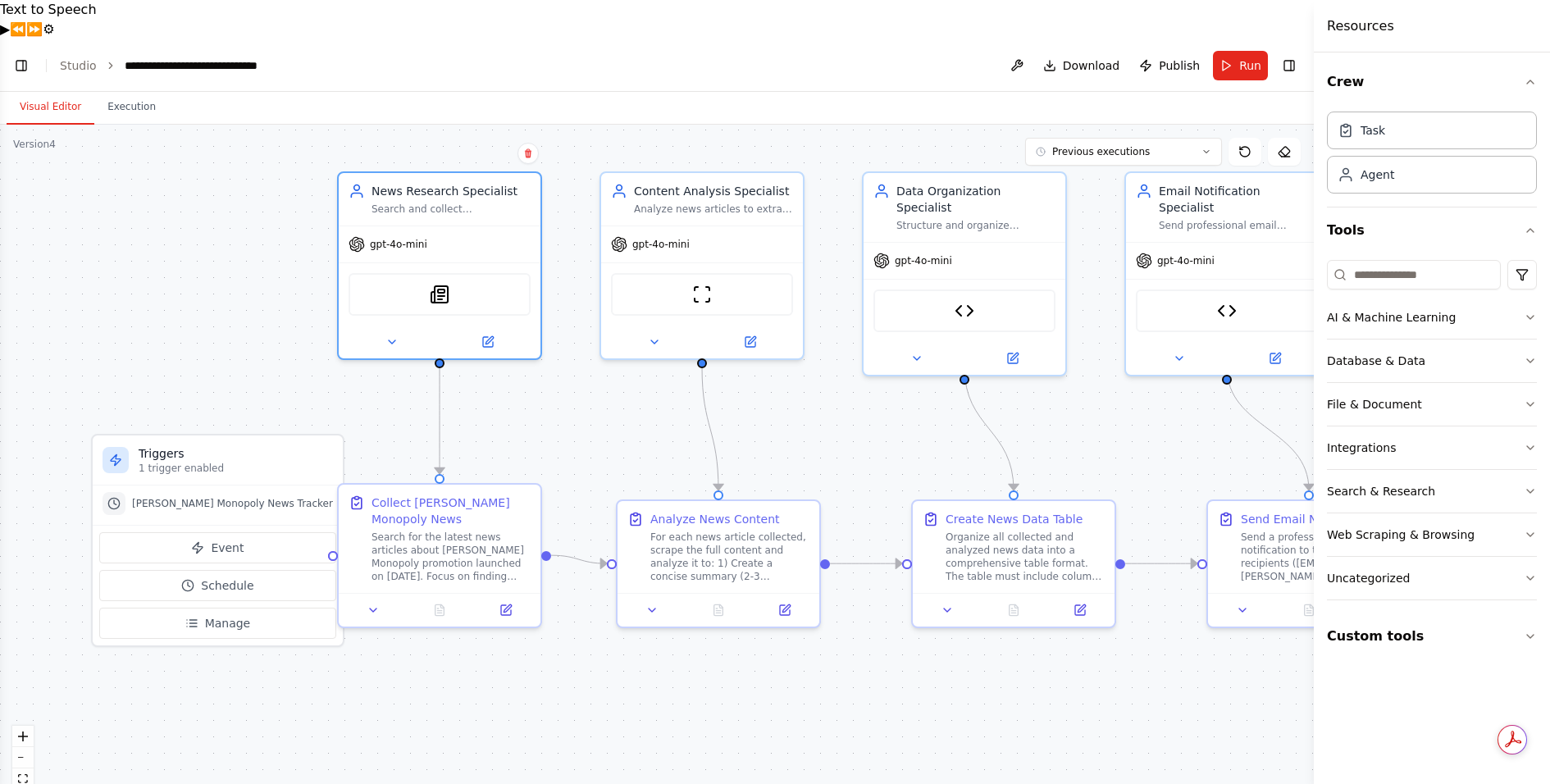
drag, startPoint x: 287, startPoint y: 656, endPoint x: 471, endPoint y: 630, distance: 185.8
click at [471, 630] on div ".deletable-edge-delete-btn { width: 20px; height: 20px; border: 0px solid #ffff…" at bounding box center [656, 474] width 1314 height 698
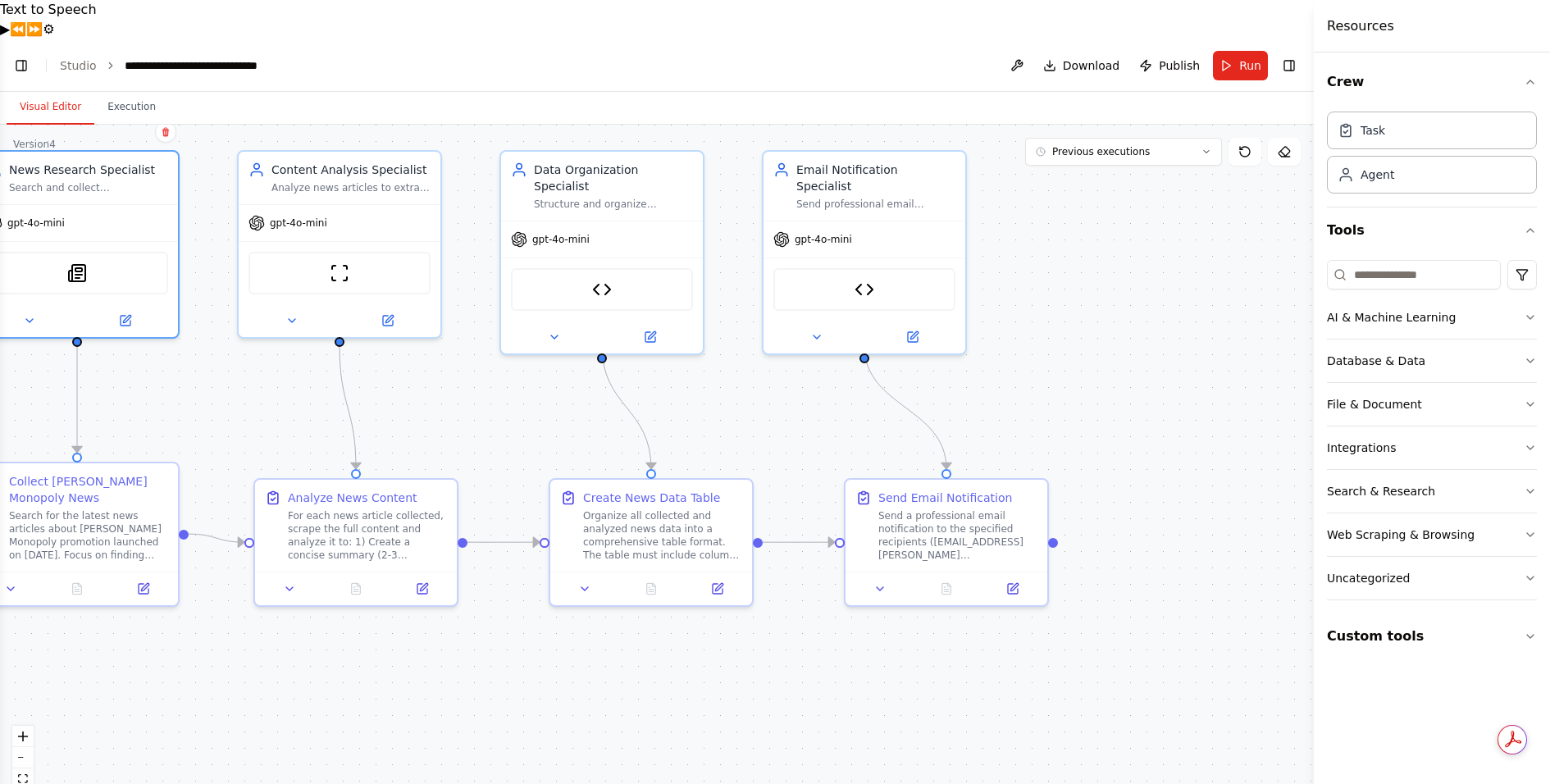
drag, startPoint x: 1184, startPoint y: 675, endPoint x: 813, endPoint y: 653, distance: 371.7
click at [813, 653] on div ".deletable-edge-delete-btn { width: 20px; height: 20px; border: 0px solid #ffff…" at bounding box center [656, 474] width 1314 height 698
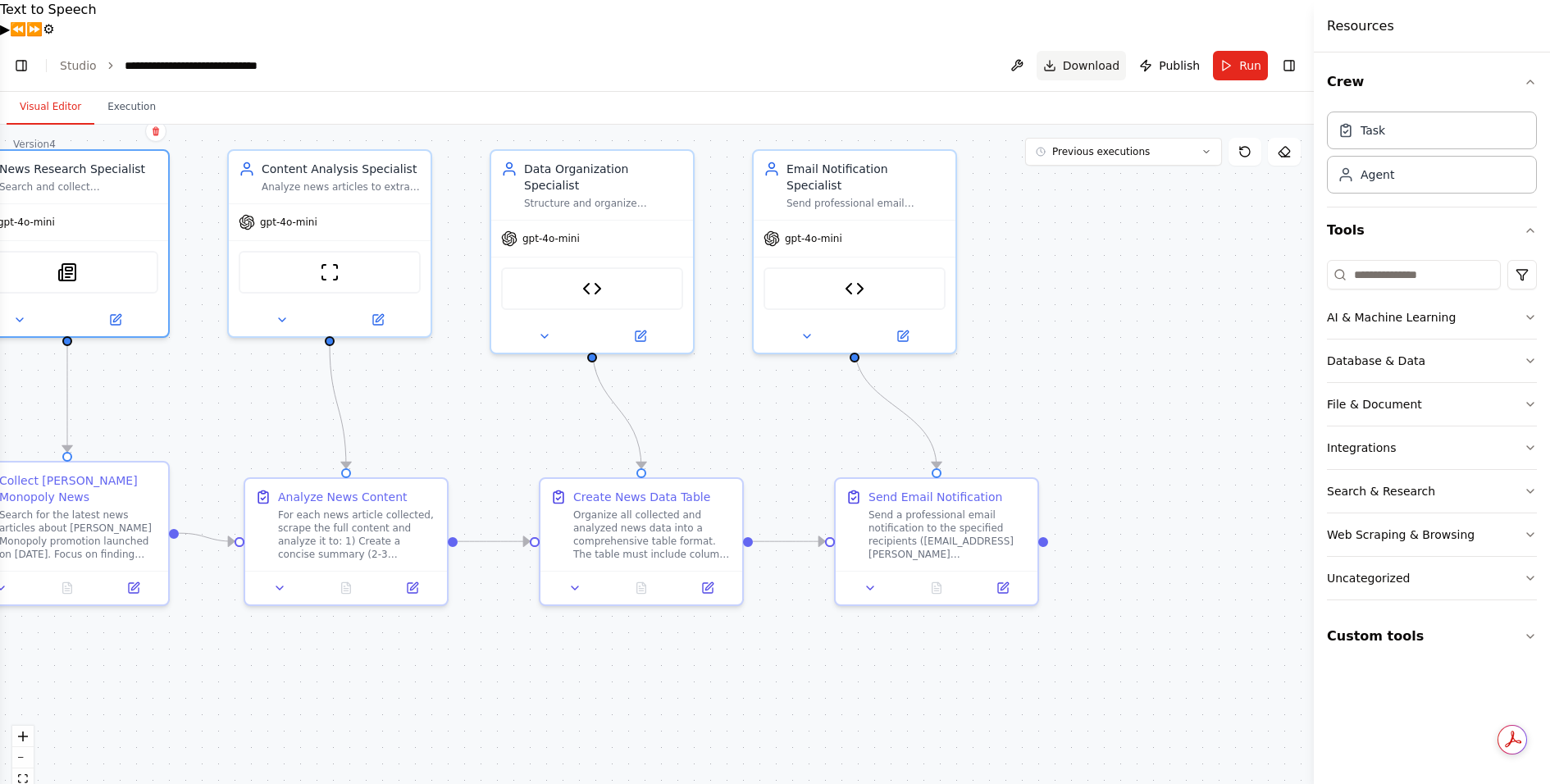
scroll to position [10932, 0]
